Goal: Transaction & Acquisition: Purchase product/service

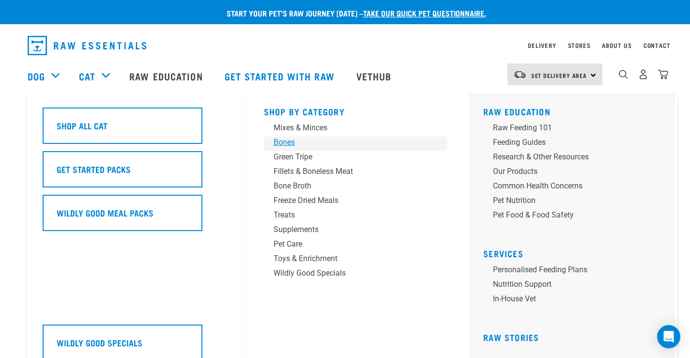
click at [293, 144] on div "Bones" at bounding box center [348, 142] width 151 height 12
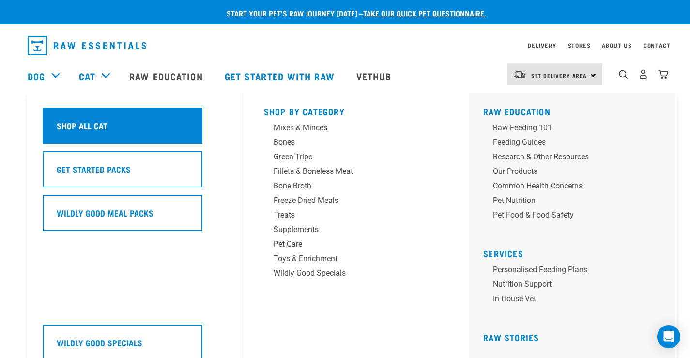
click at [96, 131] on h5 "Shop All Cat" at bounding box center [82, 125] width 51 height 13
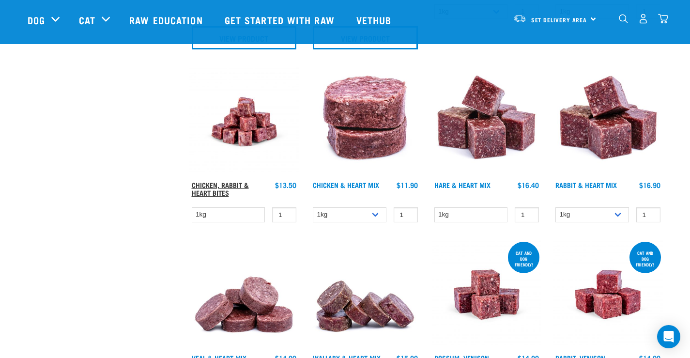
scroll to position [242, 0]
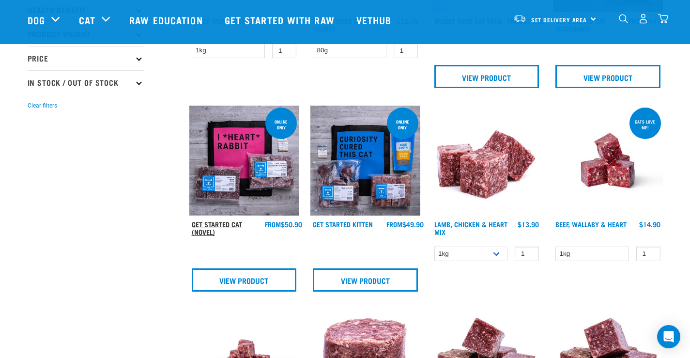
click at [231, 225] on link "Get Started Cat (Novel)" at bounding box center [217, 227] width 50 height 11
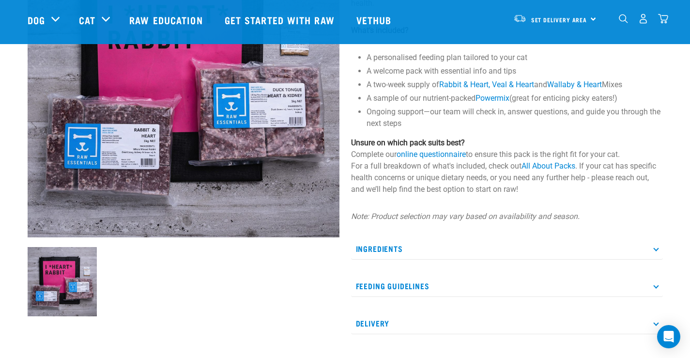
scroll to position [194, 0]
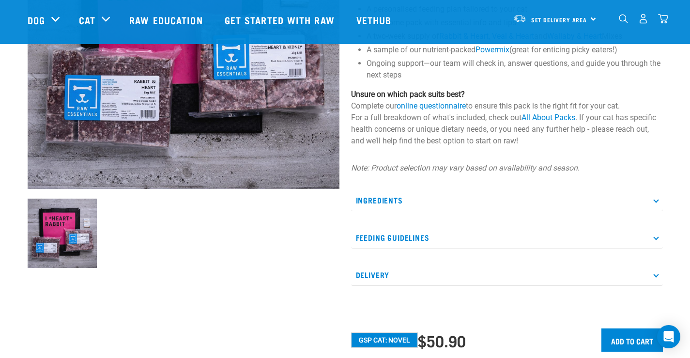
click at [478, 202] on p "Ingredients" at bounding box center [507, 200] width 312 height 22
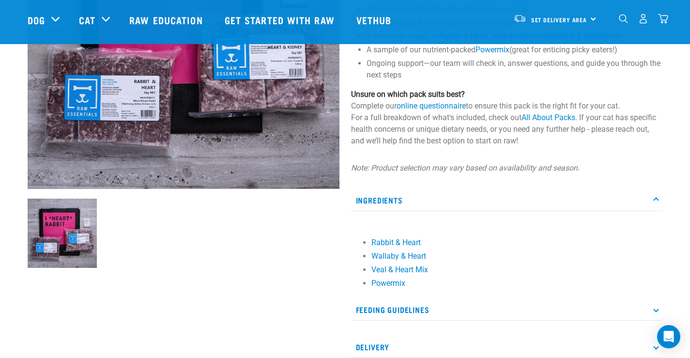
click at [477, 200] on p "Ingredients" at bounding box center [507, 200] width 312 height 22
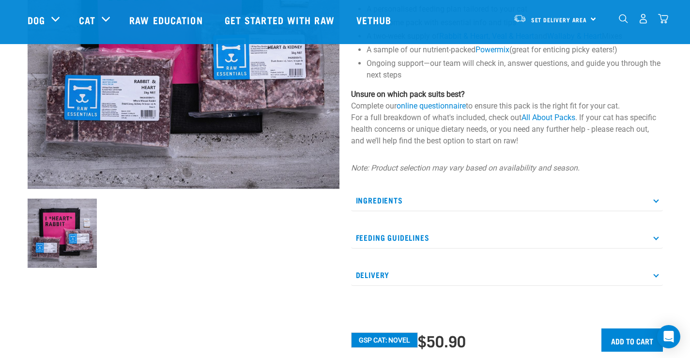
click at [478, 238] on p "Feeding Guidelines" at bounding box center [507, 237] width 312 height 22
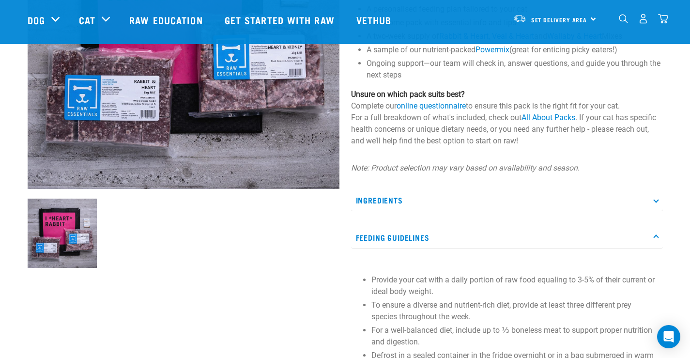
scroll to position [290, 0]
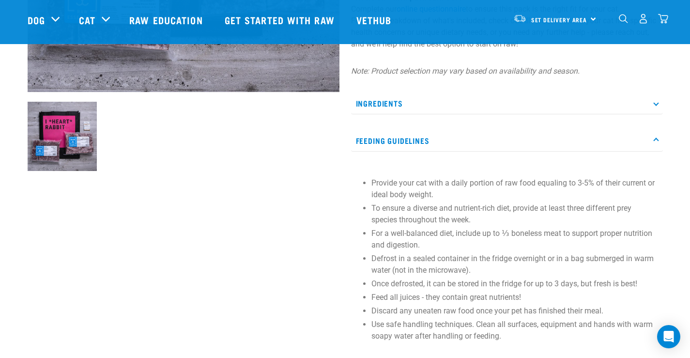
click at [449, 140] on p "Feeding Guidelines" at bounding box center [507, 141] width 312 height 22
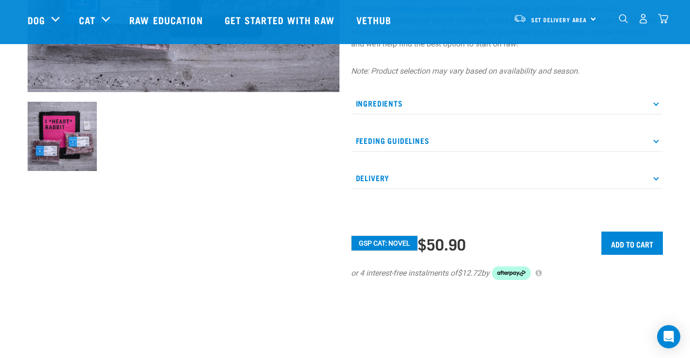
click at [449, 140] on p "Feeding Guidelines" at bounding box center [507, 141] width 312 height 22
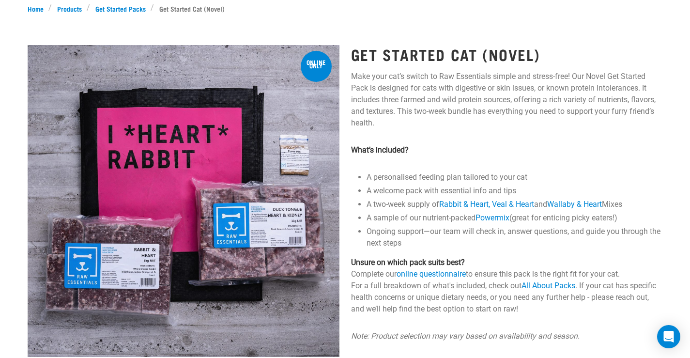
scroll to position [0, 0]
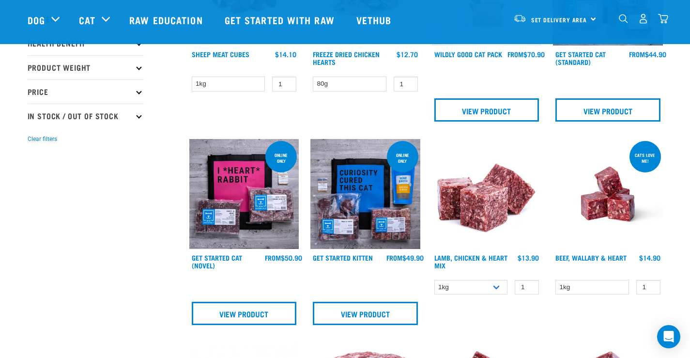
scroll to position [63, 0]
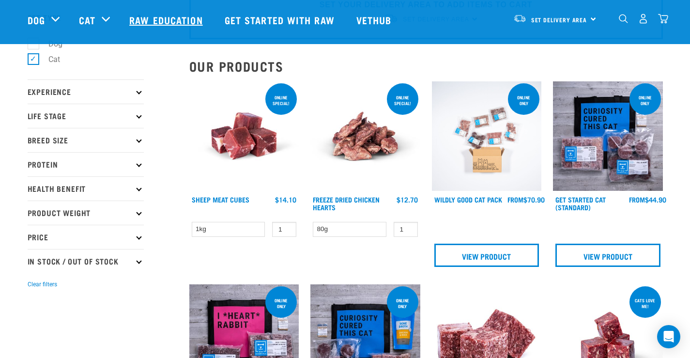
click at [161, 20] on link "Raw Education" at bounding box center [167, 19] width 95 height 39
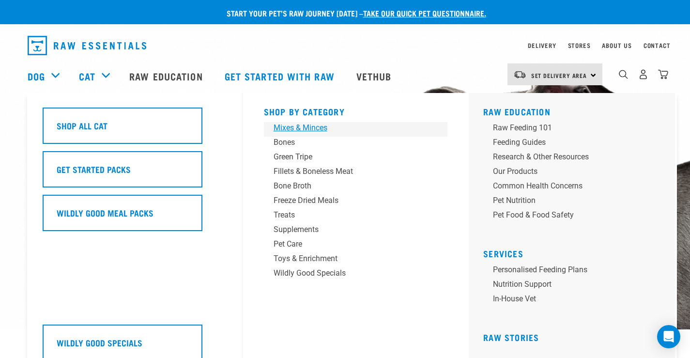
click at [297, 128] on div "Mixes & Minces" at bounding box center [348, 128] width 151 height 12
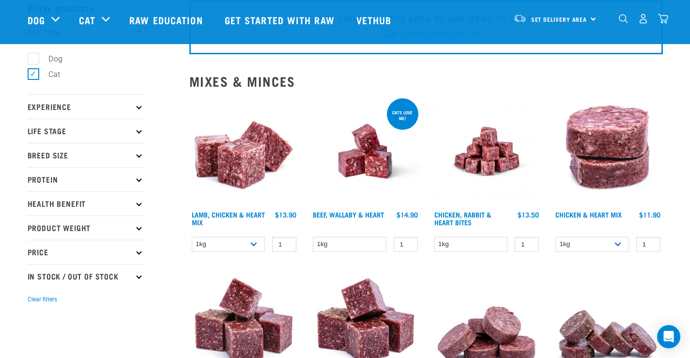
scroll to position [97, 0]
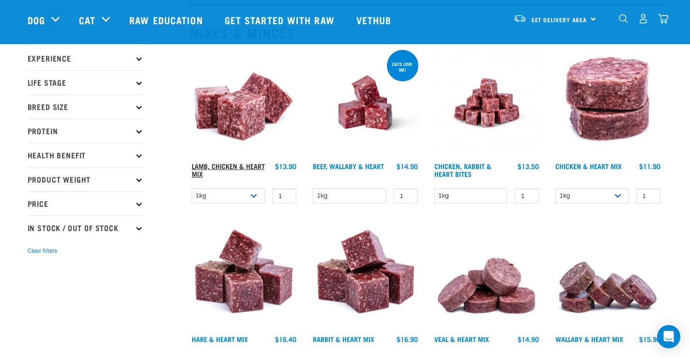
click at [222, 168] on link "Lamb, Chicken & Heart Mix" at bounding box center [228, 169] width 73 height 11
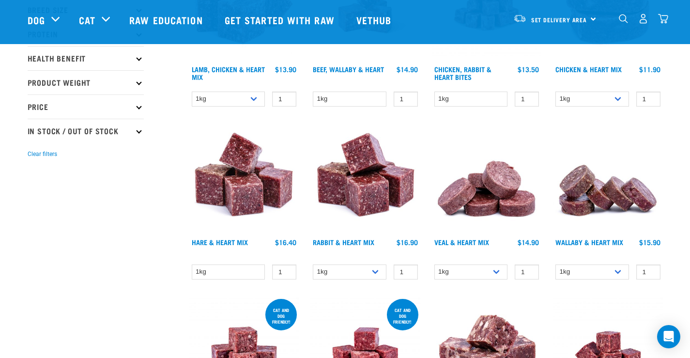
scroll to position [145, 0]
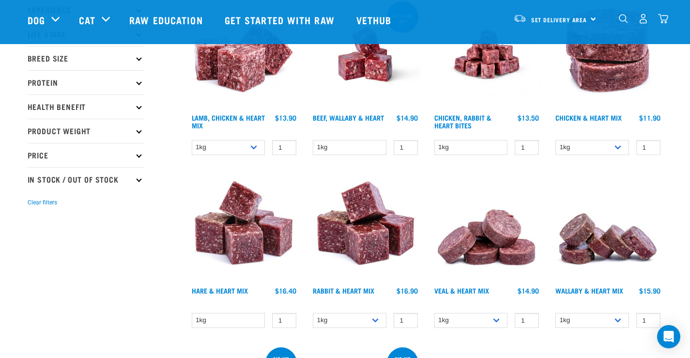
click at [348, 122] on h4 "Beef, Wallaby & Heart" at bounding box center [348, 123] width 71 height 19
click at [351, 117] on link "Beef, Wallaby & Heart" at bounding box center [348, 117] width 71 height 3
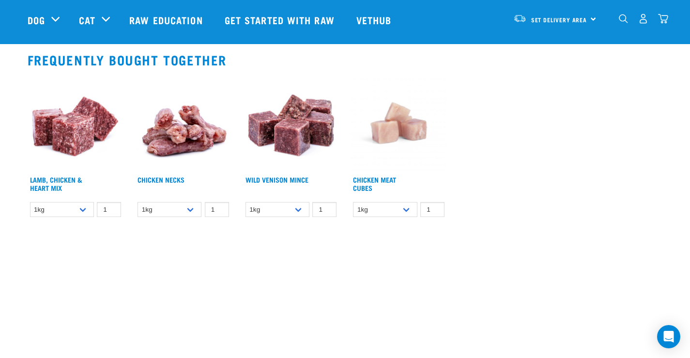
scroll to position [387, 0]
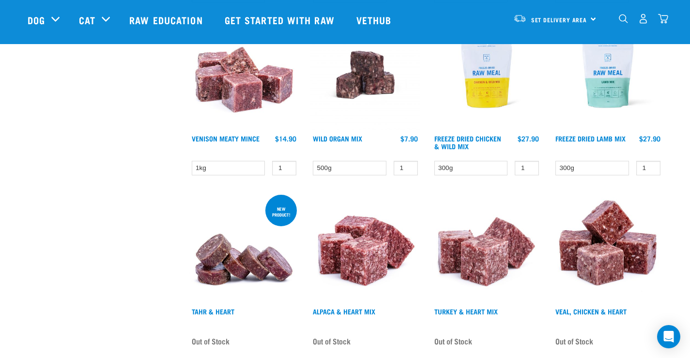
scroll to position [1307, 0]
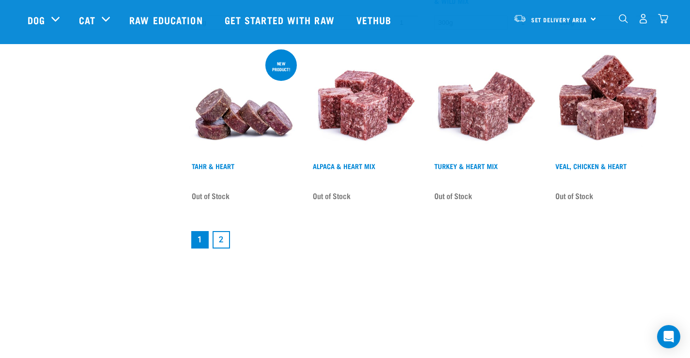
click at [223, 243] on link "2" at bounding box center [220, 239] width 17 height 17
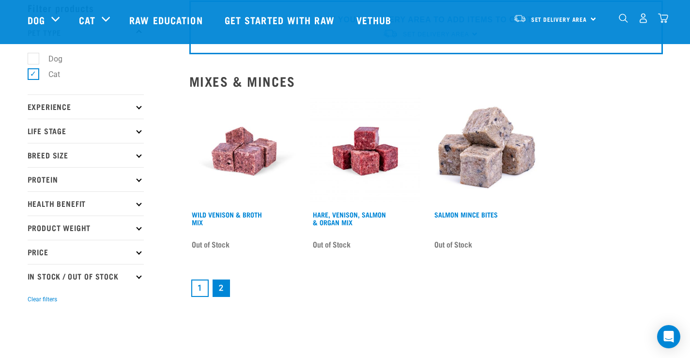
scroll to position [97, 0]
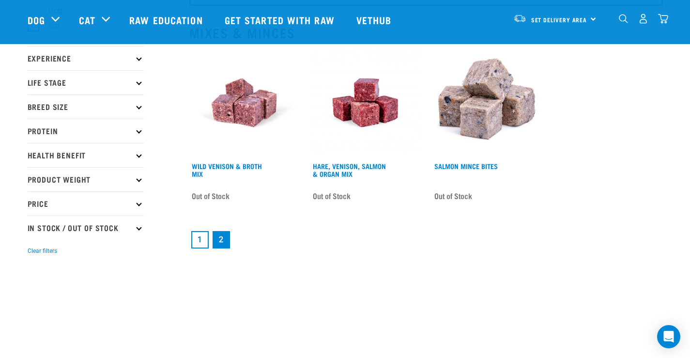
click at [207, 241] on link "1" at bounding box center [199, 239] width 17 height 17
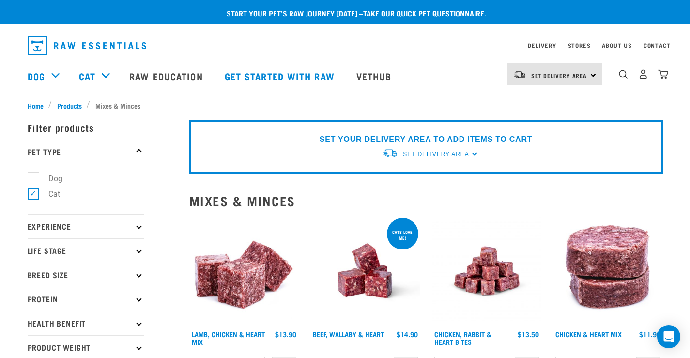
scroll to position [48, 0]
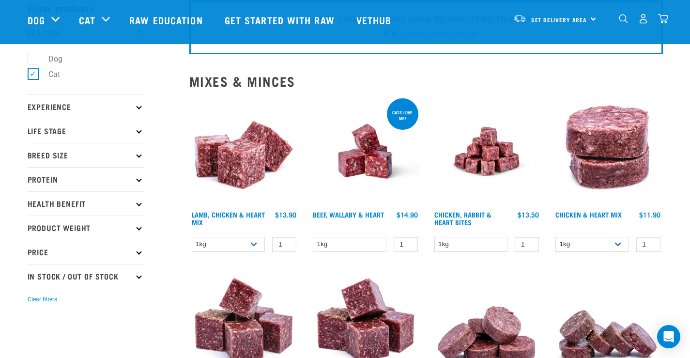
click at [134, 108] on p "Experience" at bounding box center [86, 106] width 116 height 24
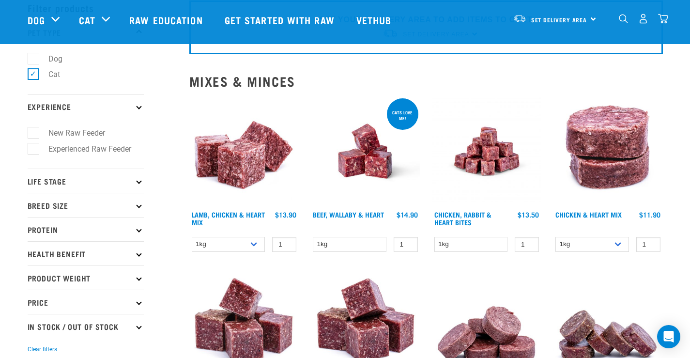
click at [37, 130] on label "New Raw Feeder" at bounding box center [71, 133] width 76 height 12
click at [34, 130] on input "New Raw Feeder" at bounding box center [31, 131] width 6 height 6
checkbox input "true"
click at [138, 105] on icon at bounding box center [138, 106] width 5 height 5
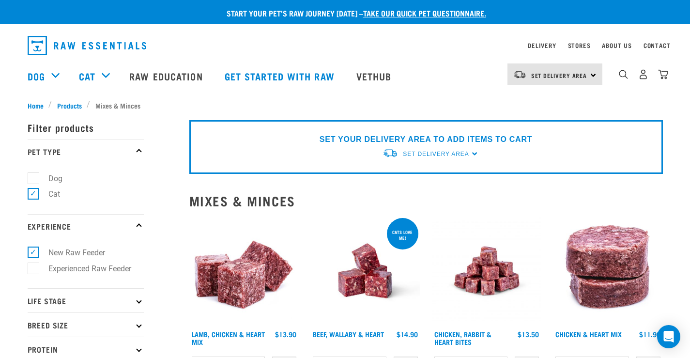
scroll to position [97, 0]
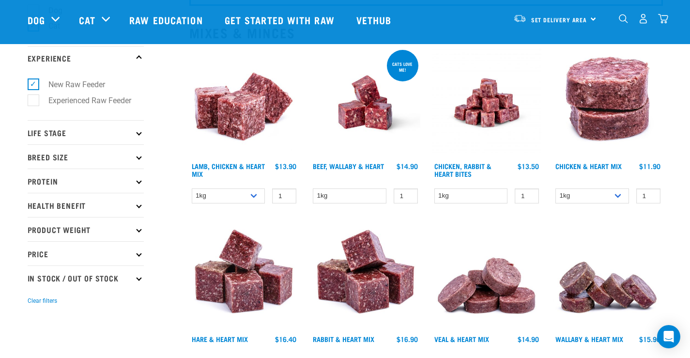
click at [131, 129] on p "Life Stage" at bounding box center [86, 132] width 116 height 24
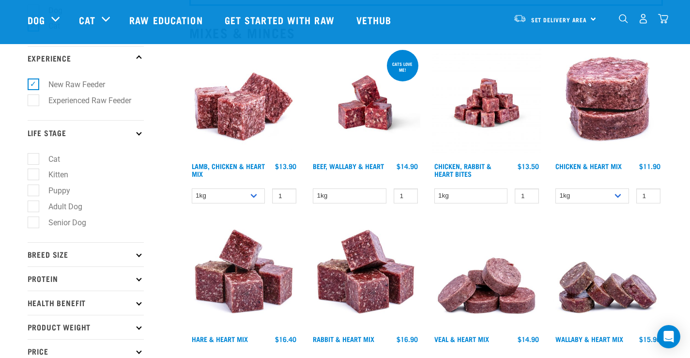
click at [33, 224] on label "Senior Dog" at bounding box center [61, 222] width 57 height 12
click at [31, 224] on input "Senior Dog" at bounding box center [31, 220] width 6 height 6
checkbox input "true"
click at [140, 135] on icon at bounding box center [138, 132] width 5 height 5
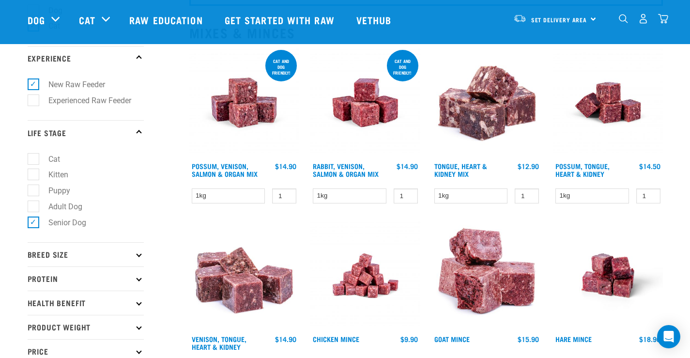
click at [136, 251] on p "Breed Size" at bounding box center [86, 254] width 116 height 24
click at [33, 284] on label "Small Dogs" at bounding box center [62, 280] width 59 height 12
click at [33, 282] on input "Small Dogs" at bounding box center [31, 279] width 6 height 6
checkbox input "true"
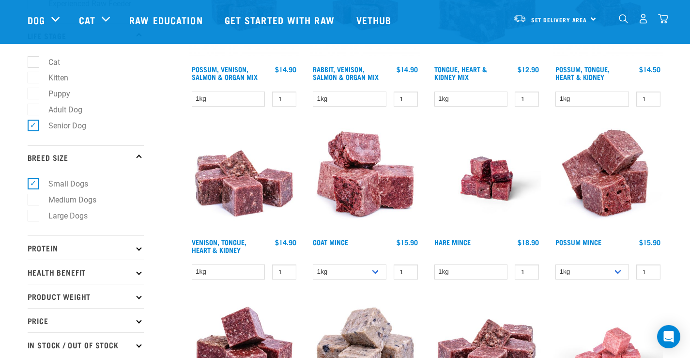
scroll to position [242, 0]
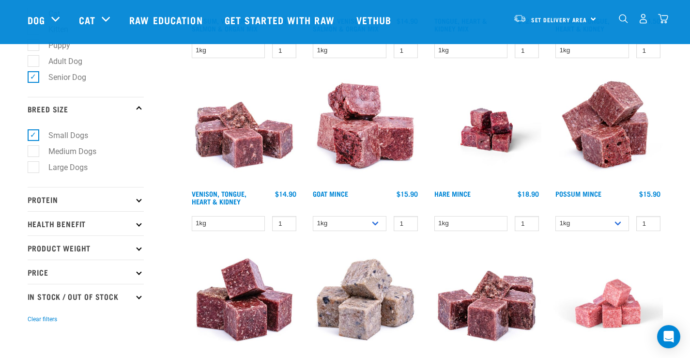
click at [135, 200] on p "Protein" at bounding box center [86, 199] width 116 height 24
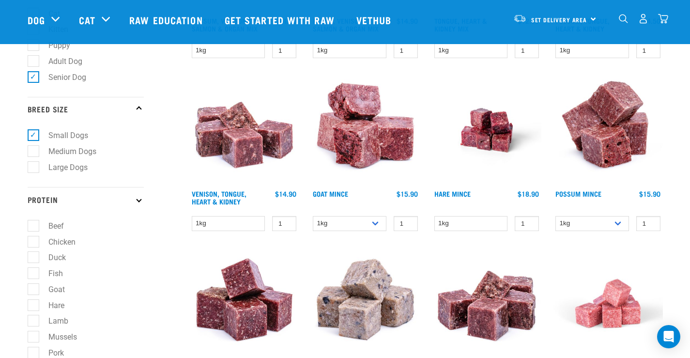
click at [135, 200] on p "Protein" at bounding box center [86, 199] width 116 height 24
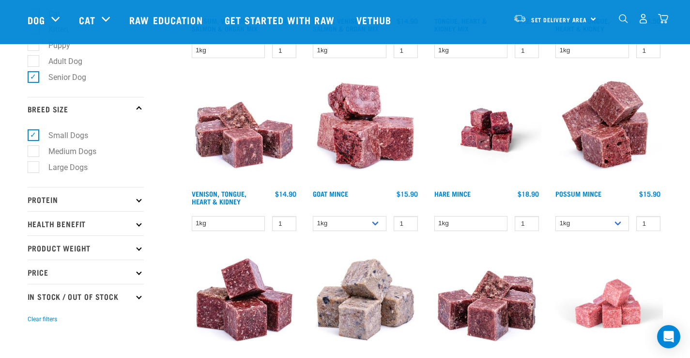
click at [136, 227] on p "Health Benefit" at bounding box center [86, 223] width 116 height 24
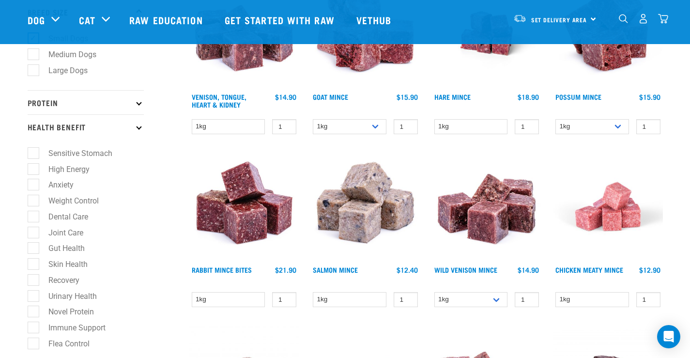
scroll to position [387, 0]
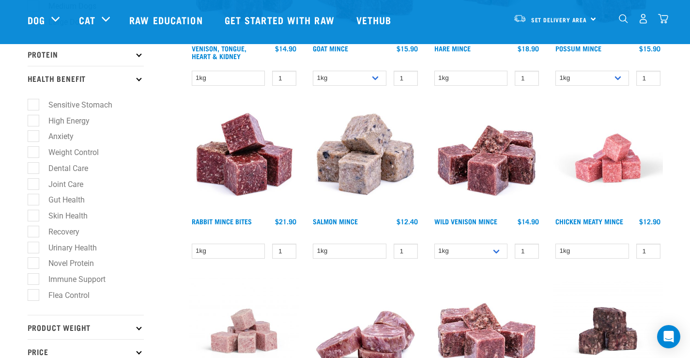
click at [35, 158] on label "Weight Control" at bounding box center [68, 152] width 70 height 12
click at [34, 153] on input "Weight Control" at bounding box center [31, 150] width 6 height 6
checkbox input "true"
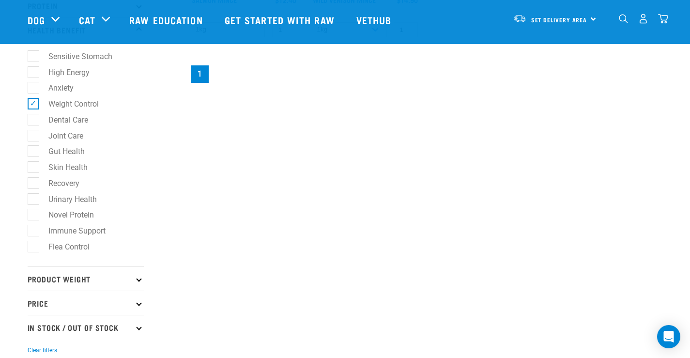
scroll to position [484, 0]
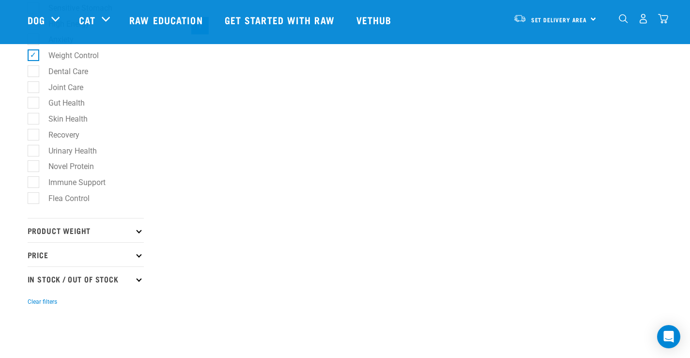
click at [137, 236] on p "Product Weight" at bounding box center [86, 230] width 116 height 24
click at [137, 232] on icon at bounding box center [138, 229] width 5 height 5
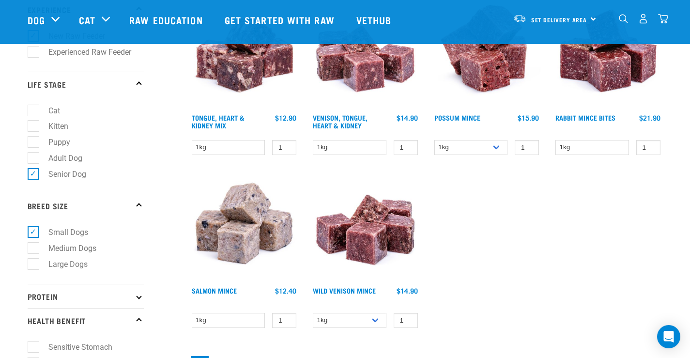
scroll to position [0, 0]
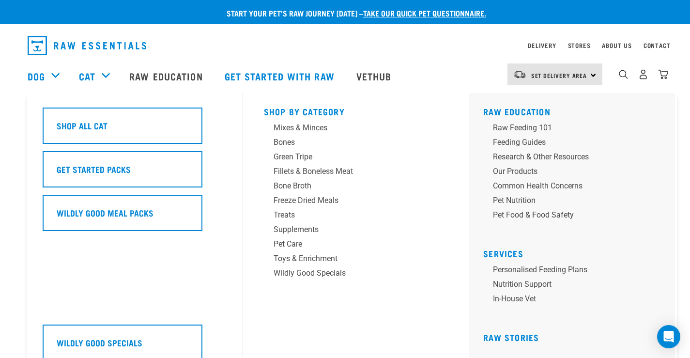
click at [103, 73] on div "Cat" at bounding box center [99, 76] width 41 height 39
click at [285, 145] on div "Bones" at bounding box center [348, 142] width 151 height 12
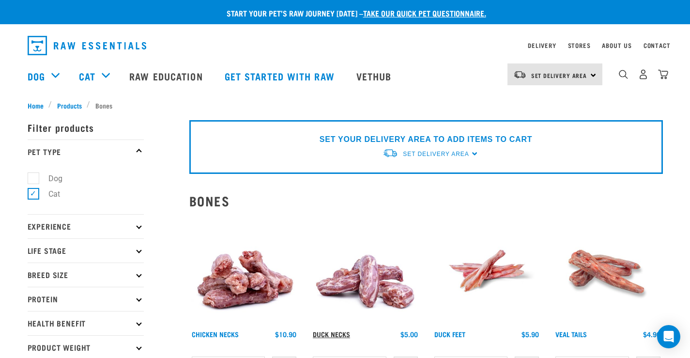
click at [317, 333] on link "Duck Necks" at bounding box center [331, 333] width 37 height 3
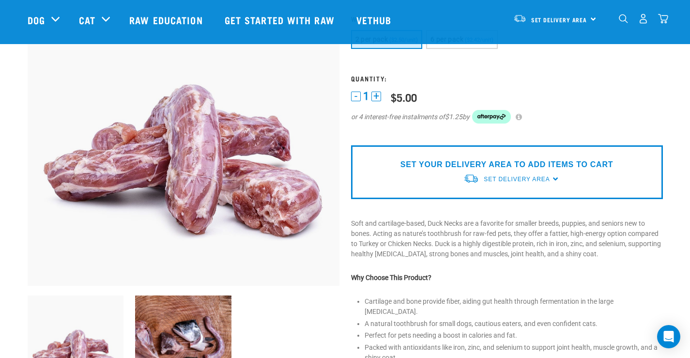
scroll to position [48, 0]
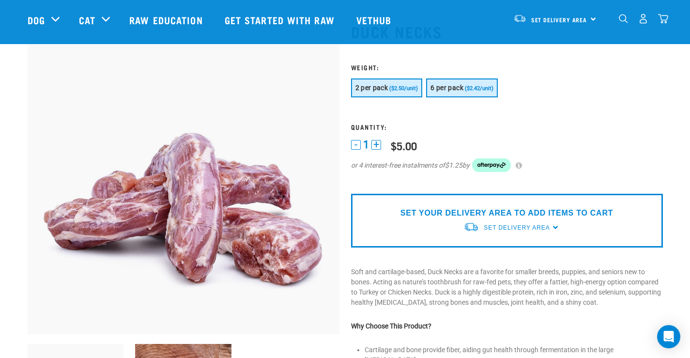
click at [452, 88] on span "6 per pack" at bounding box center [446, 88] width 33 height 8
click at [357, 85] on span "2 per pack" at bounding box center [371, 88] width 33 height 8
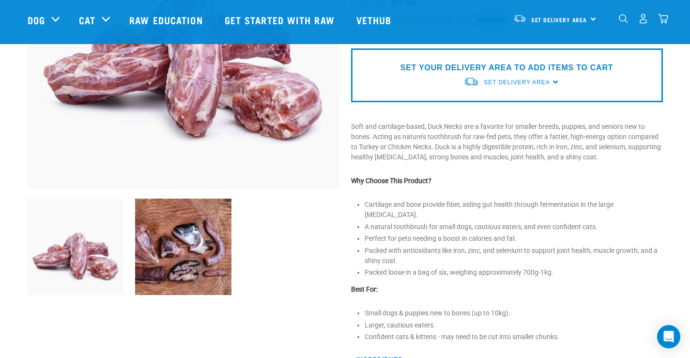
scroll to position [242, 0]
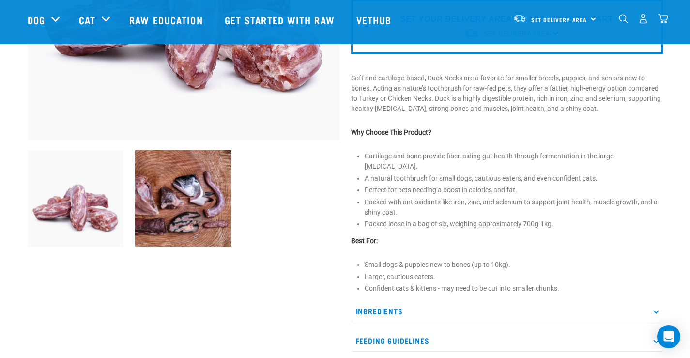
click at [167, 209] on img at bounding box center [183, 198] width 96 height 96
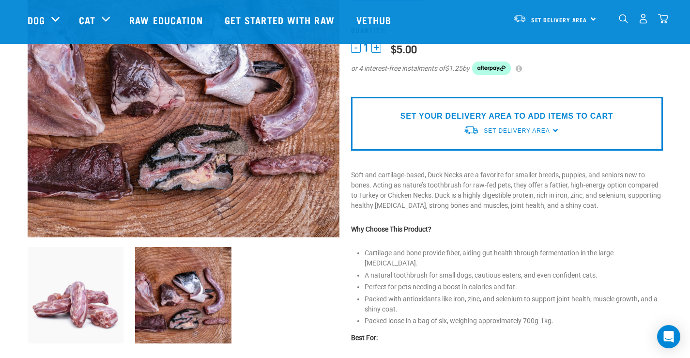
scroll to position [48, 0]
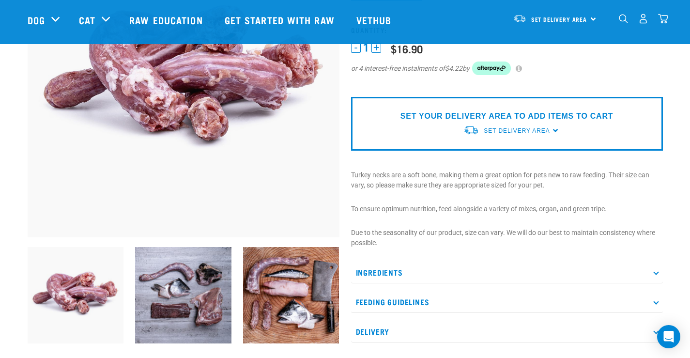
scroll to position [194, 0]
